Goal: Information Seeking & Learning: Learn about a topic

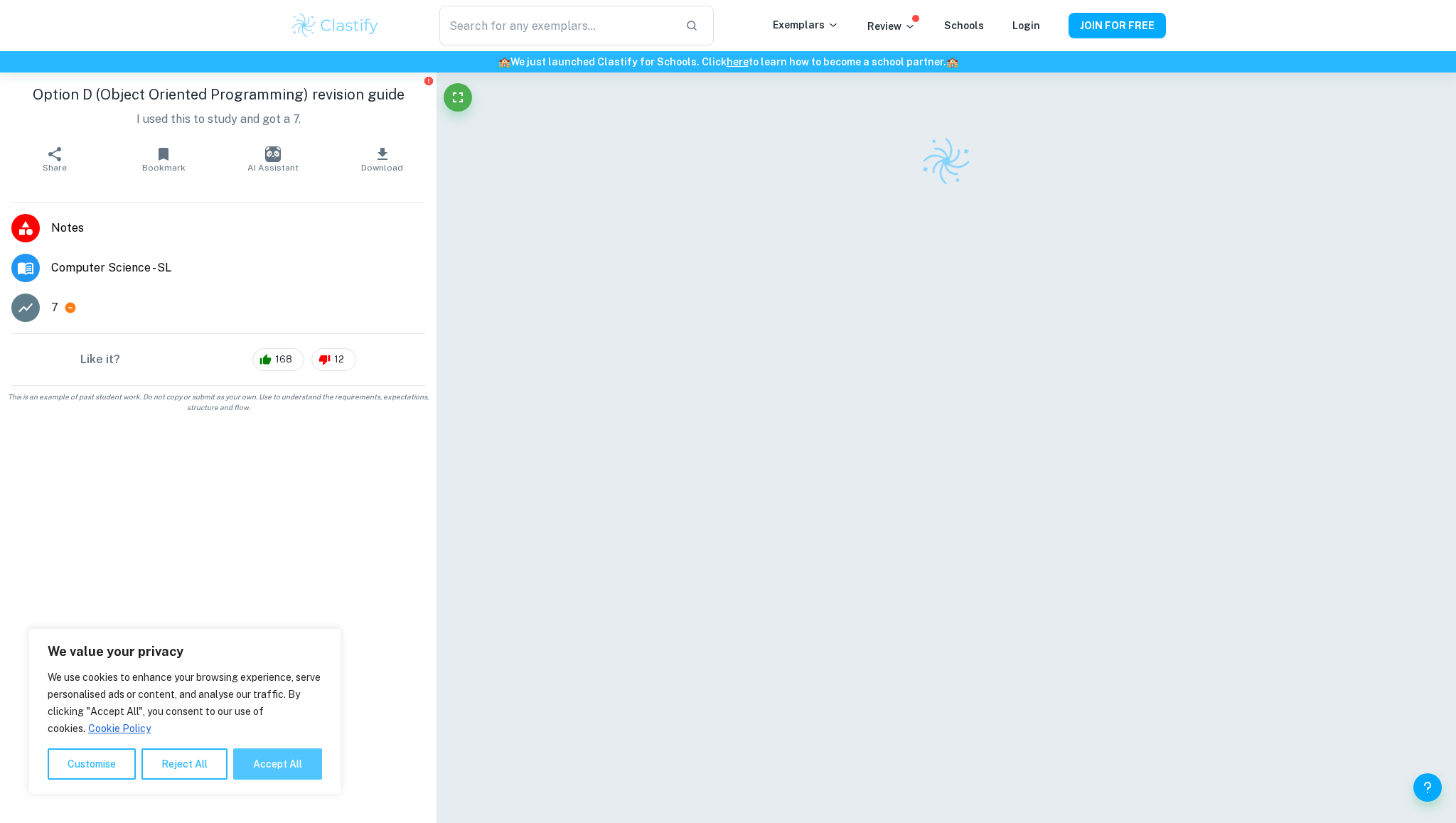
click at [295, 754] on button "Accept All" at bounding box center [278, 764] width 89 height 31
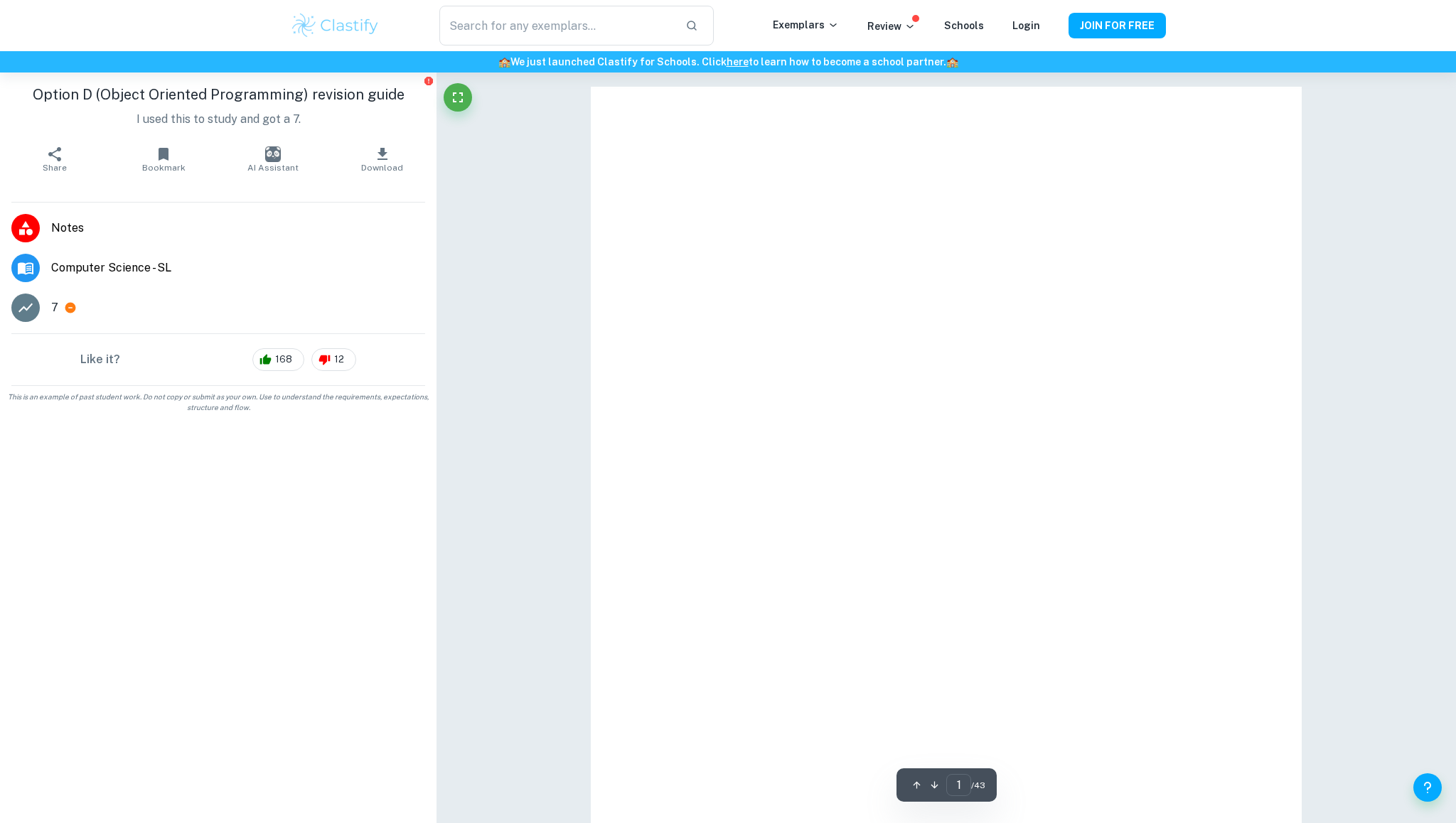
checkbox input "true"
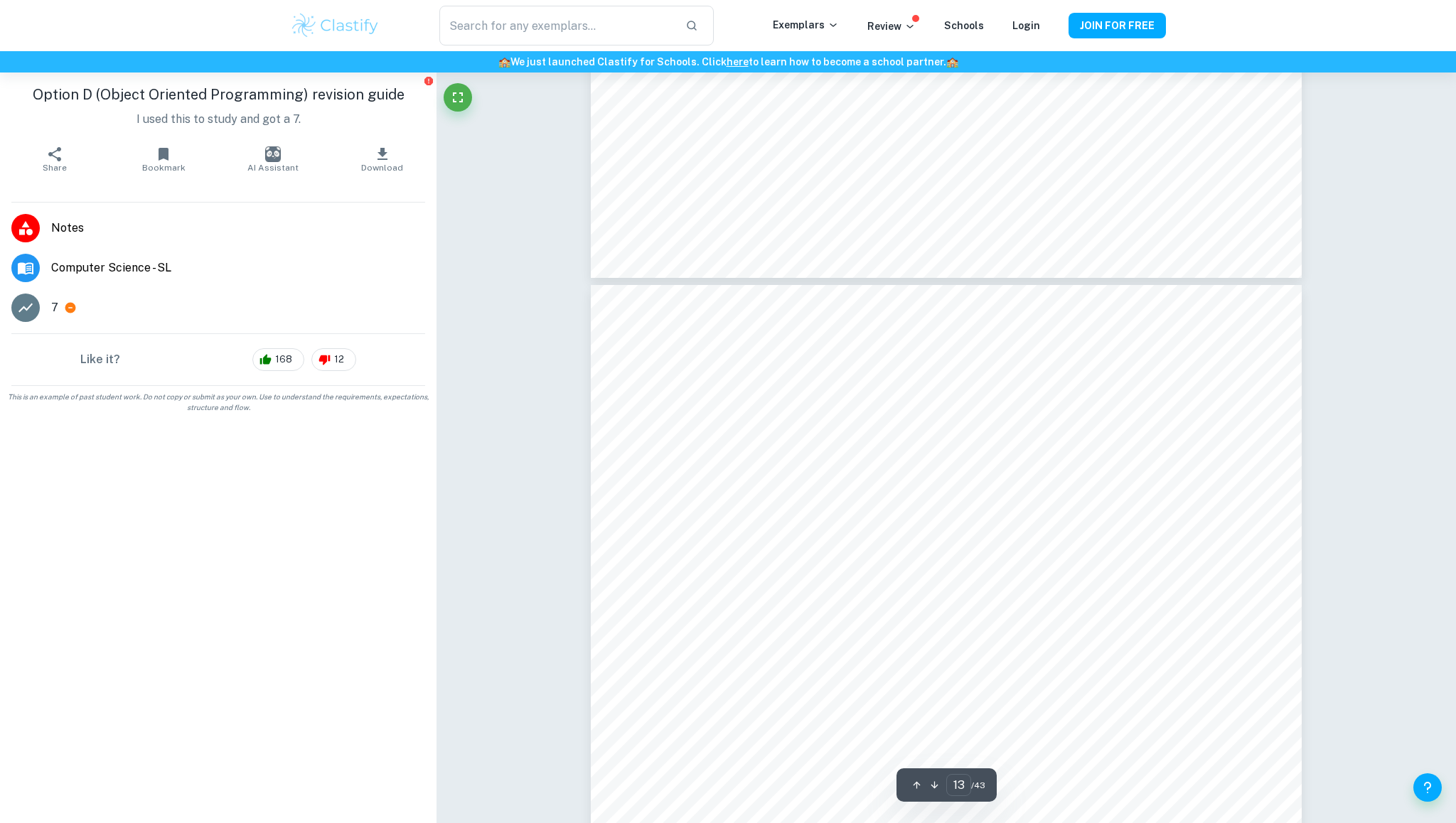
scroll to position [13506, 0]
type input "13"
